Goal: Information Seeking & Learning: Learn about a topic

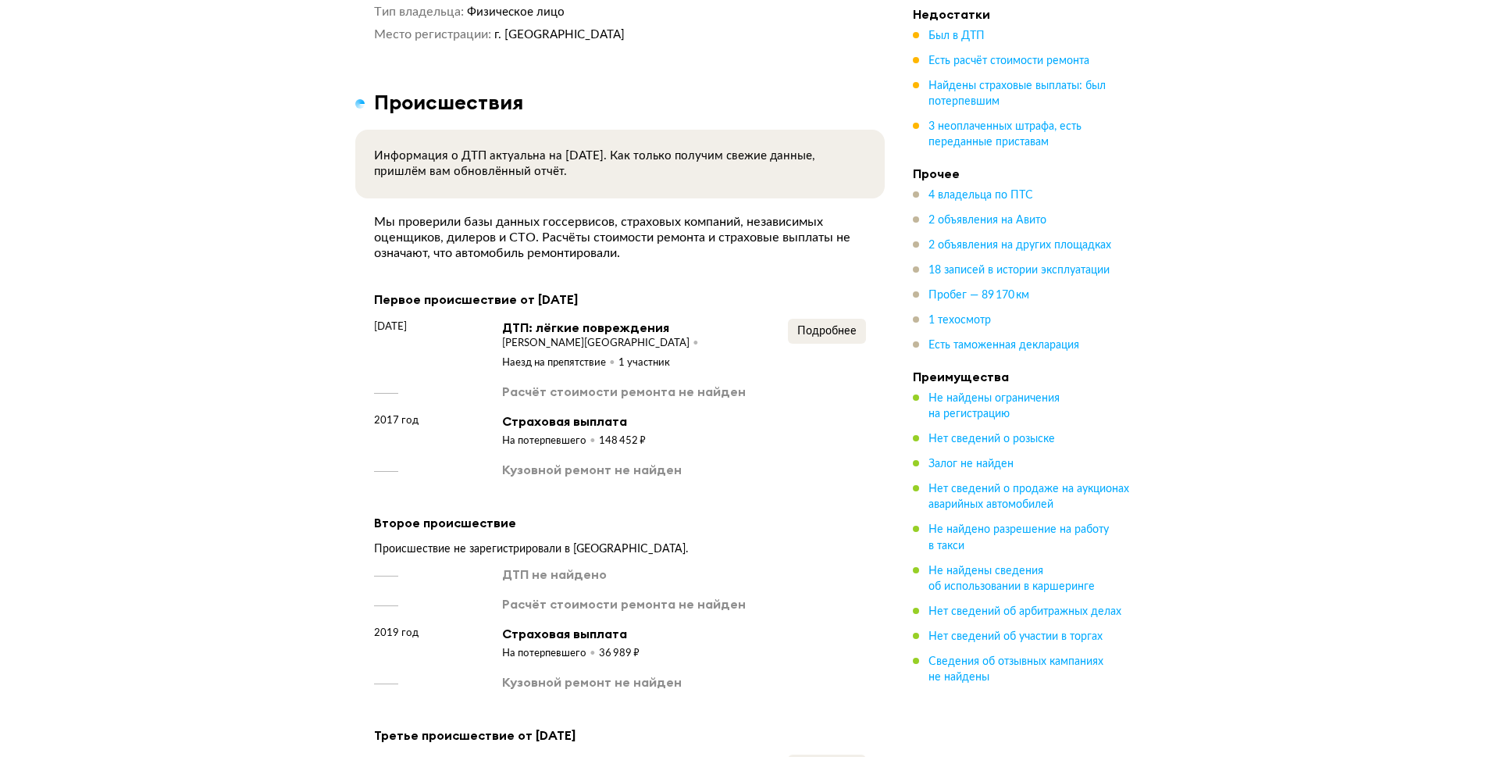
scroll to position [1815, 0]
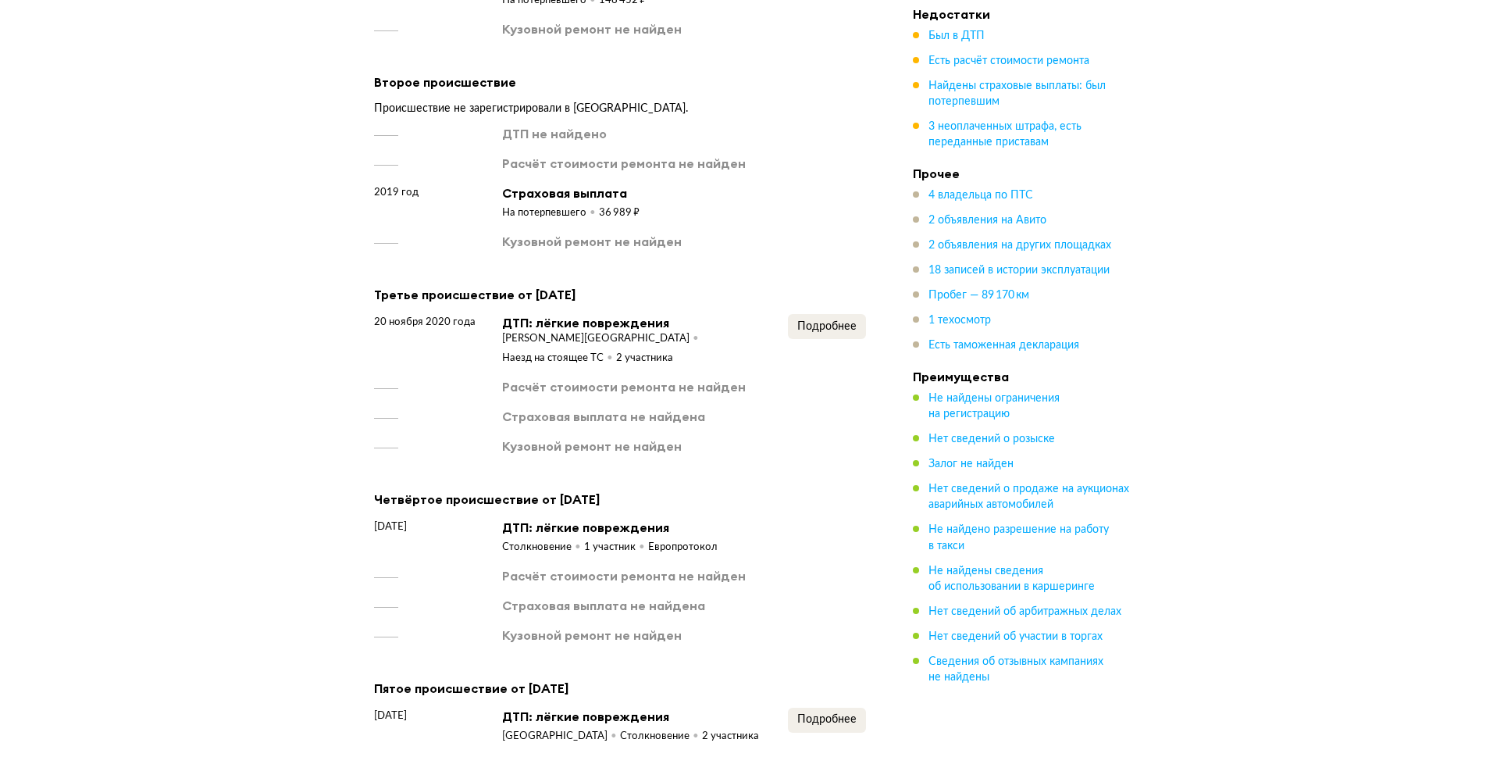
scroll to position [2270, 0]
click at [840, 320] on span "Подробнее" at bounding box center [826, 325] width 59 height 11
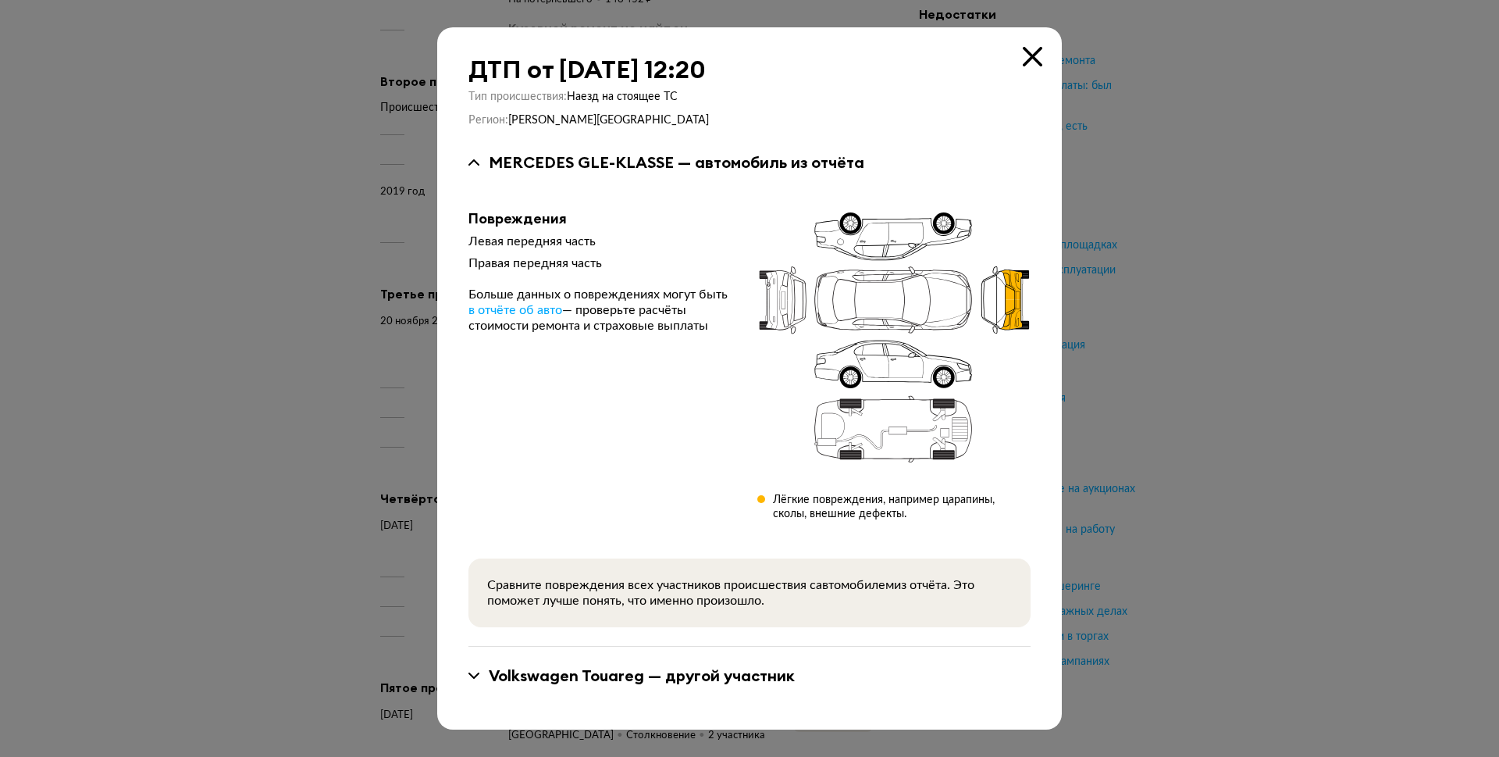
click at [1035, 54] on icon at bounding box center [1033, 57] width 20 height 20
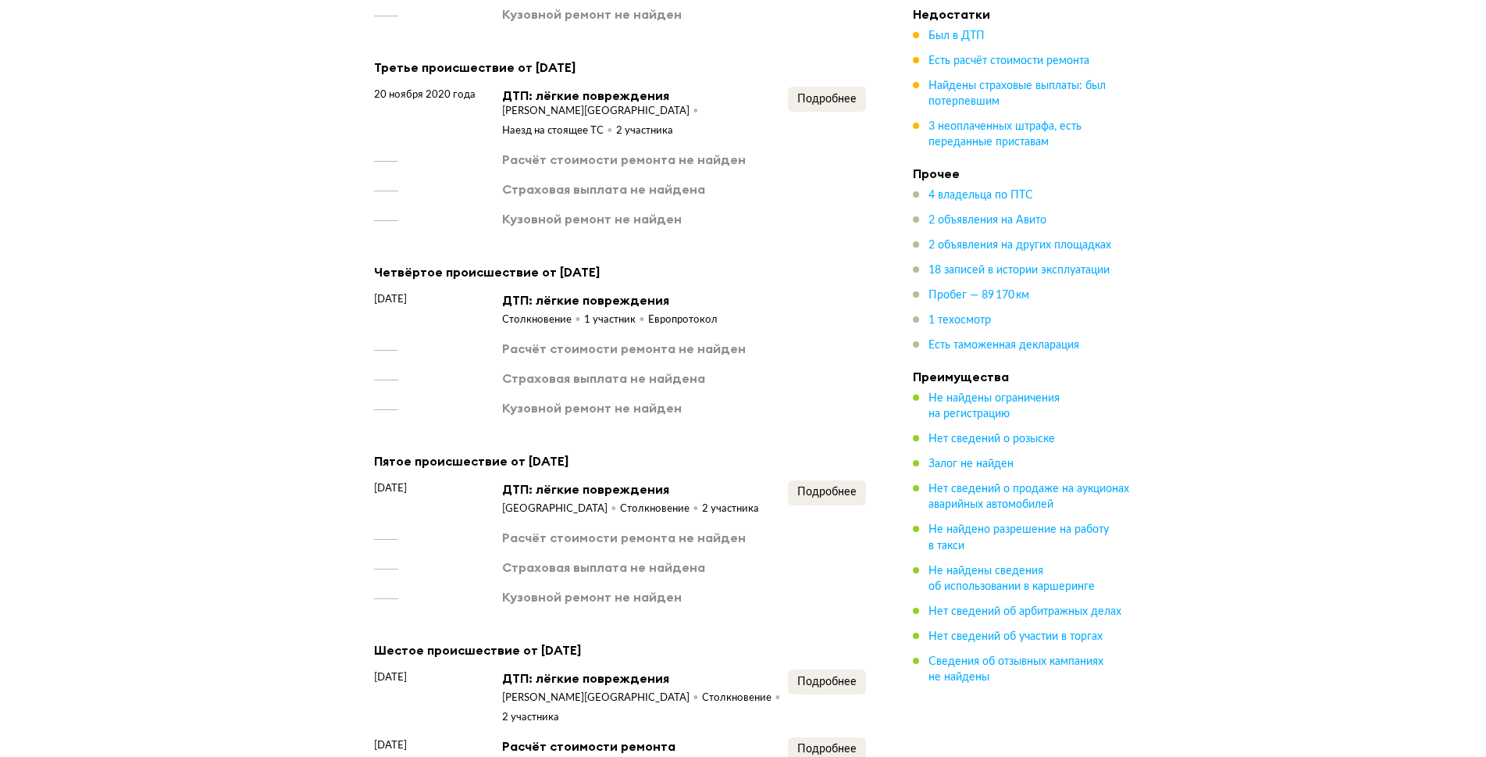
scroll to position [2496, 0]
click at [827, 486] on span "Подробнее" at bounding box center [826, 491] width 59 height 11
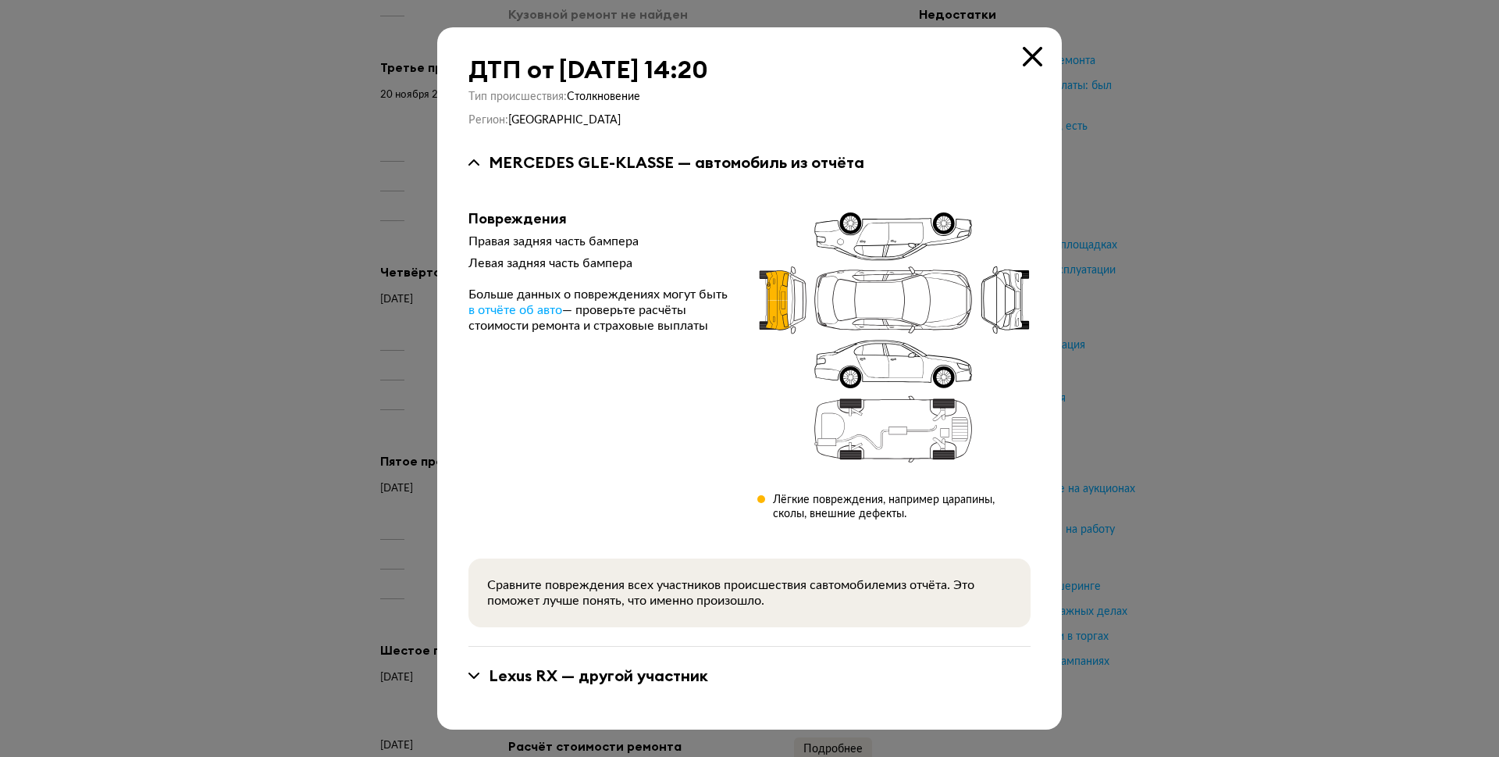
click at [1026, 56] on icon at bounding box center [1033, 57] width 20 height 20
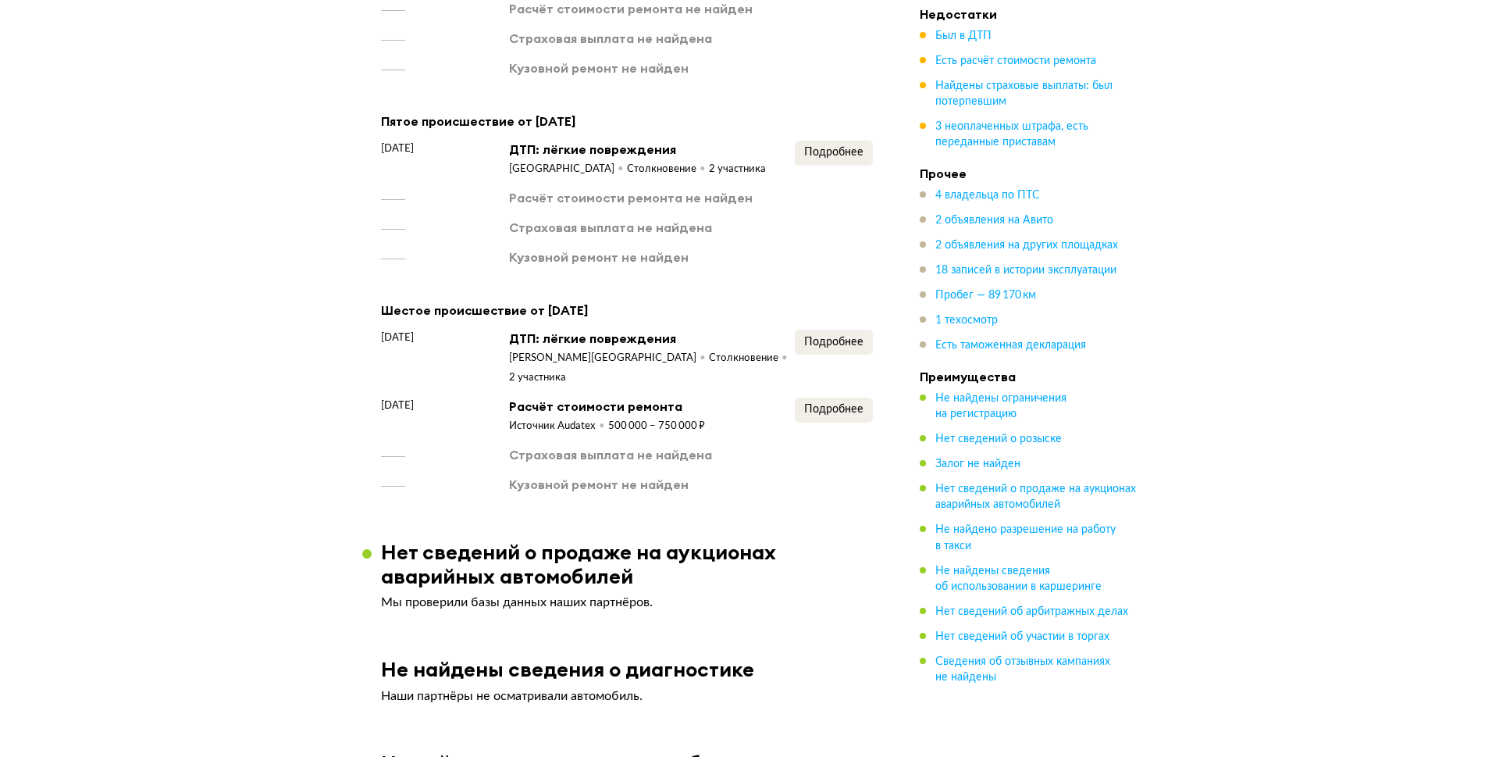
scroll to position [2837, 0]
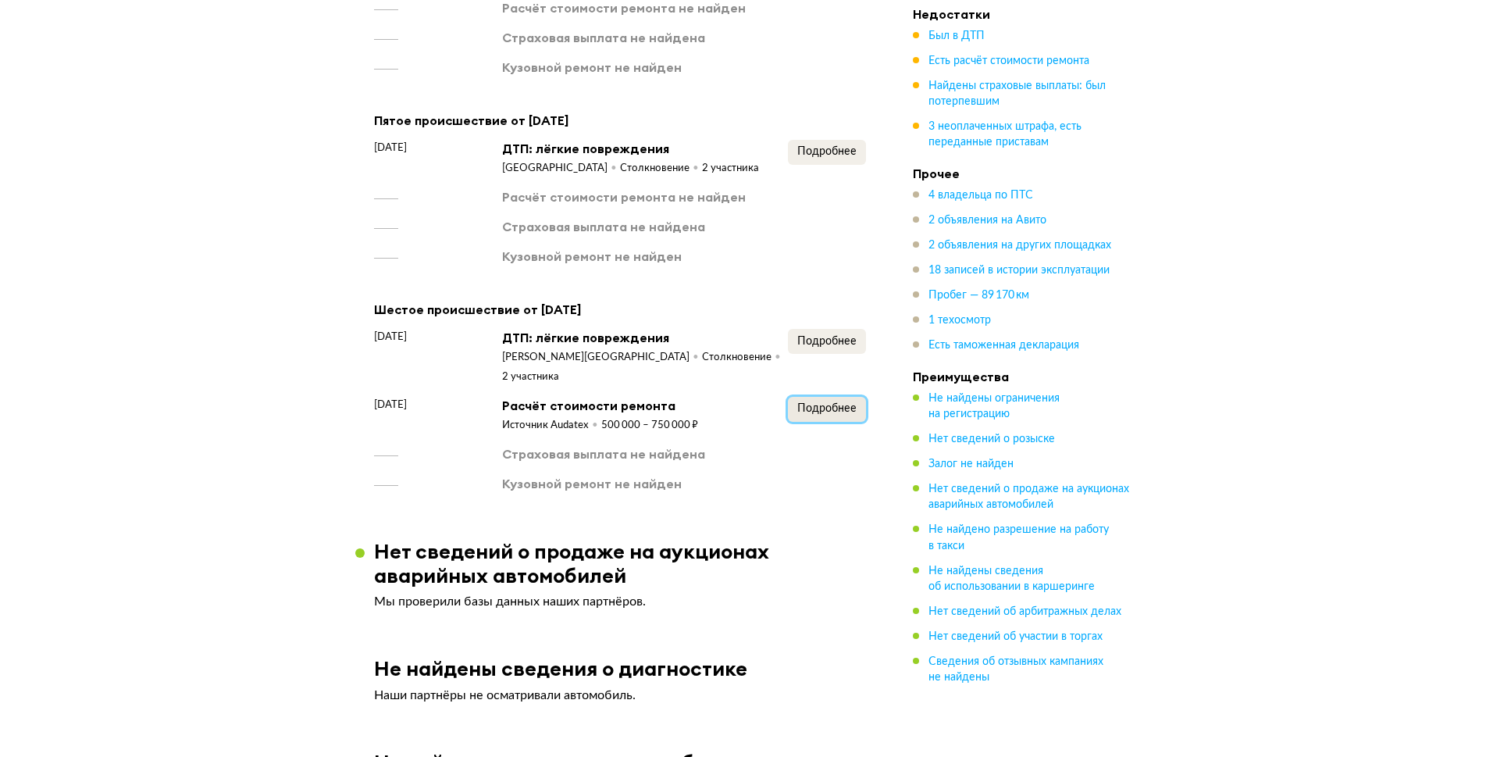
click at [839, 403] on span "Подробнее" at bounding box center [826, 408] width 59 height 11
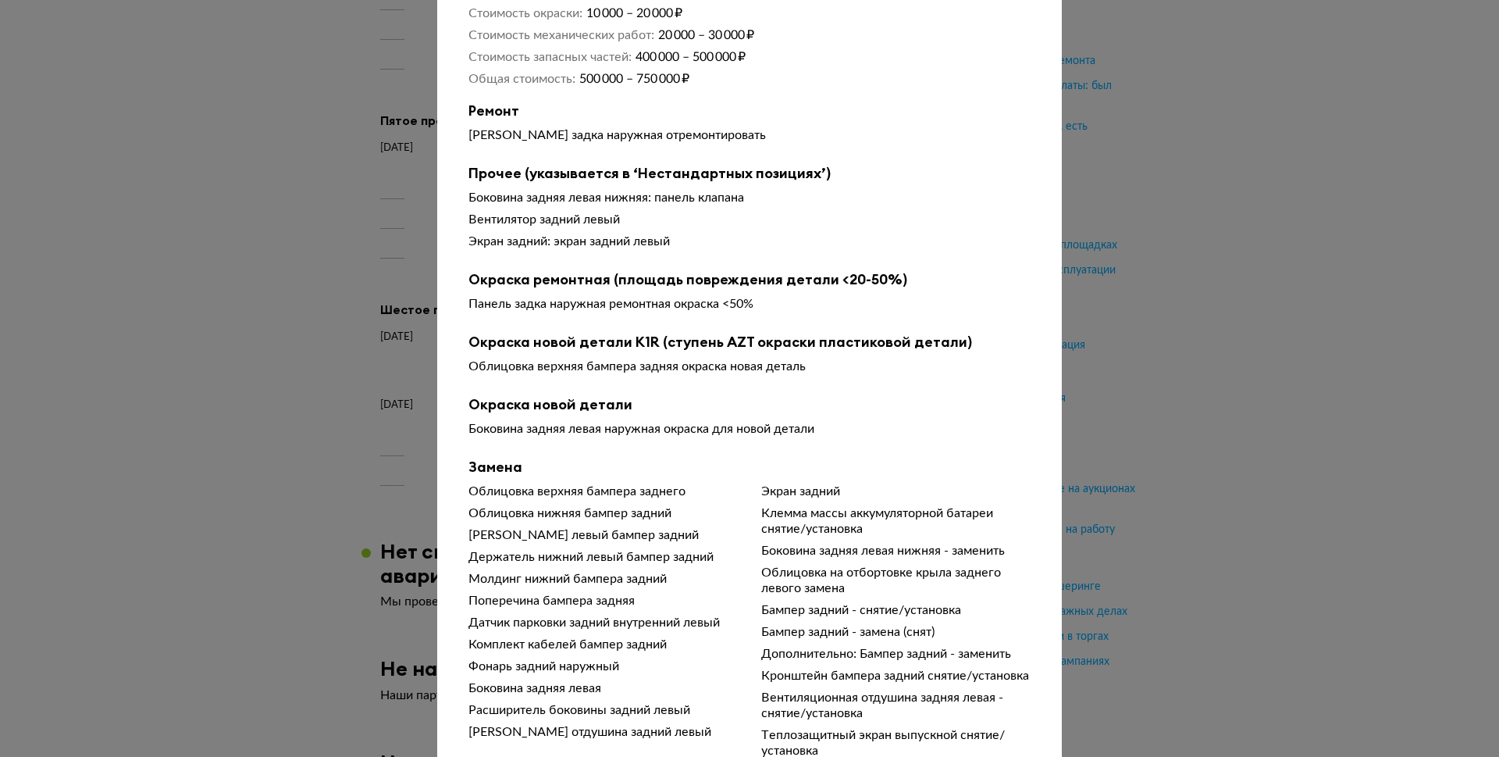
scroll to position [148, 0]
